Goal: Transaction & Acquisition: Book appointment/travel/reservation

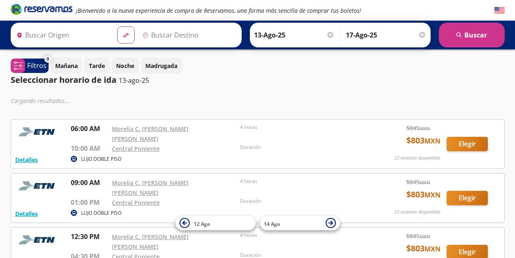
type input "[GEOGRAPHIC_DATA], [GEOGRAPHIC_DATA]"
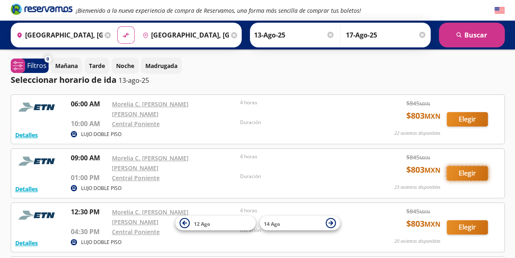
click at [459, 167] on button "Elegir" at bounding box center [467, 173] width 41 height 14
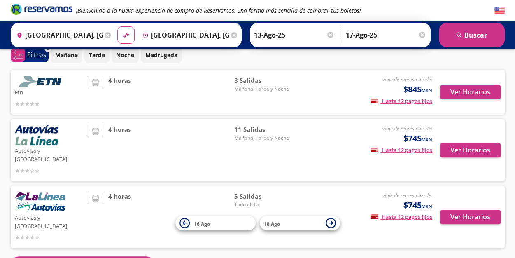
scroll to position [40, 0]
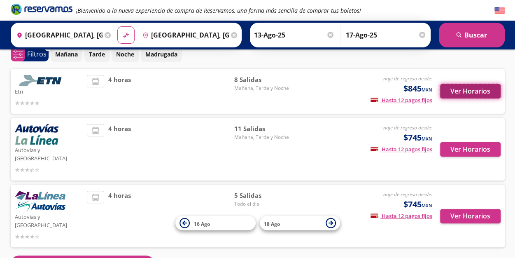
click at [470, 84] on button "Ver Horarios" at bounding box center [470, 91] width 60 height 14
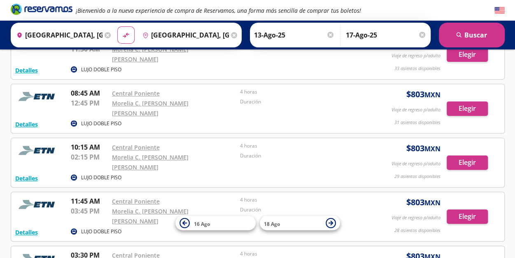
scroll to position [120, 0]
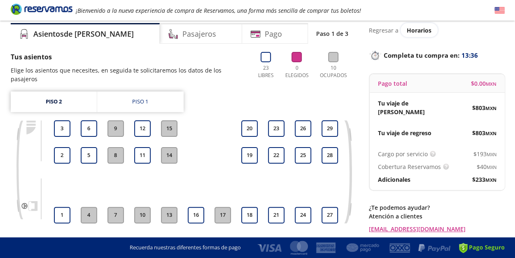
scroll to position [30, 0]
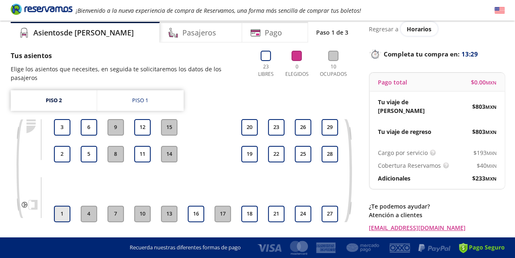
click at [58, 205] on button "1" at bounding box center [62, 213] width 16 height 16
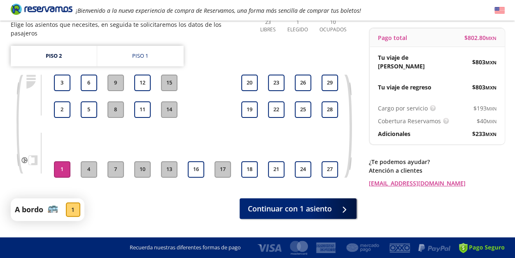
scroll to position [75, 0]
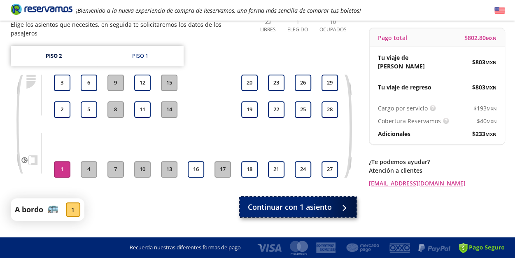
click at [286, 201] on span "Continuar con 1 asiento" at bounding box center [290, 206] width 84 height 11
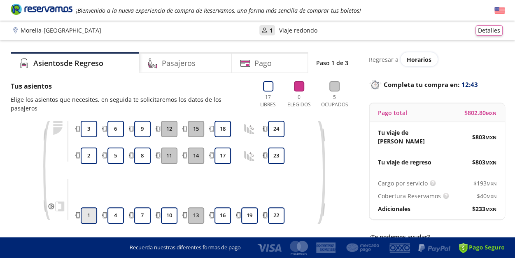
click at [85, 207] on button "1" at bounding box center [89, 215] width 16 height 16
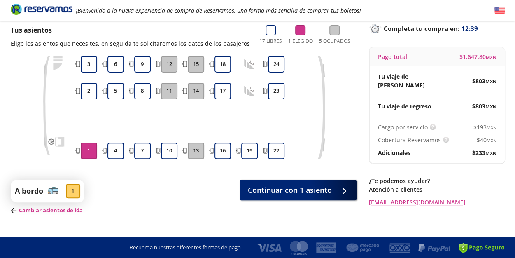
scroll to position [70, 0]
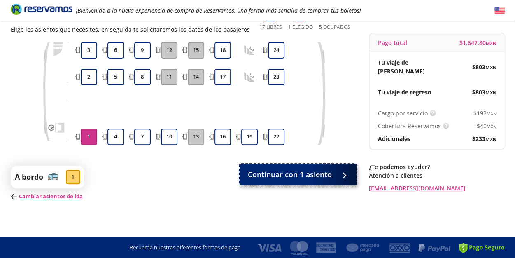
click at [269, 171] on span "Continuar con 1 asiento" at bounding box center [290, 174] width 84 height 11
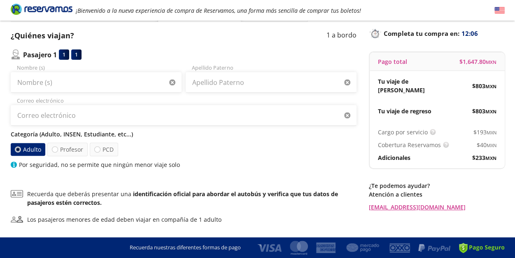
scroll to position [57, 0]
